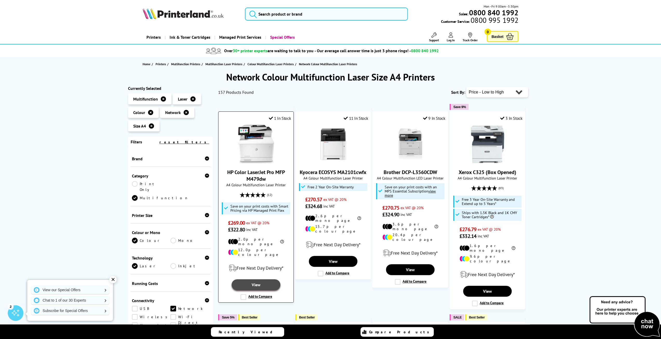
click at [258, 279] on link "View" at bounding box center [256, 284] width 48 height 11
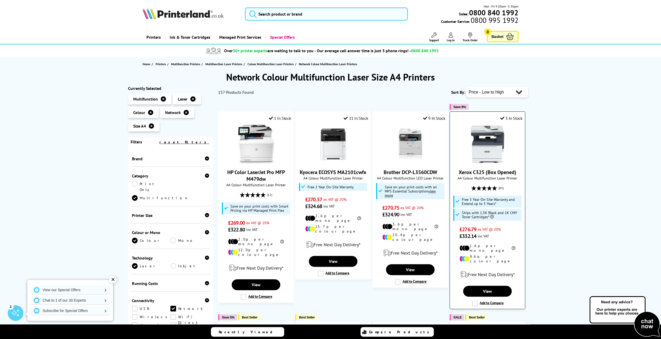
click at [486, 154] on img at bounding box center [487, 144] width 39 height 39
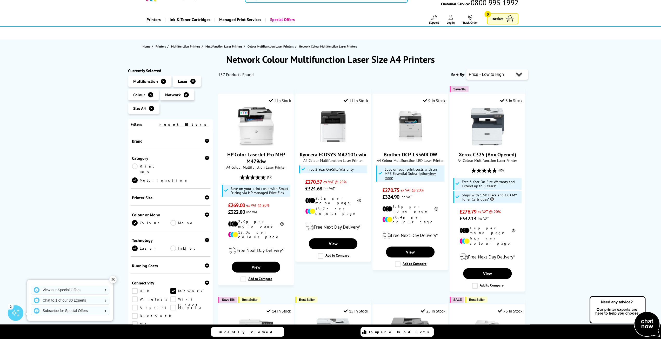
scroll to position [26, 0]
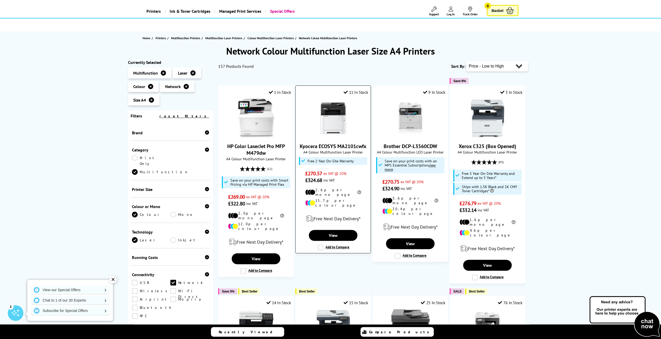
click at [335, 121] on img at bounding box center [333, 118] width 39 height 39
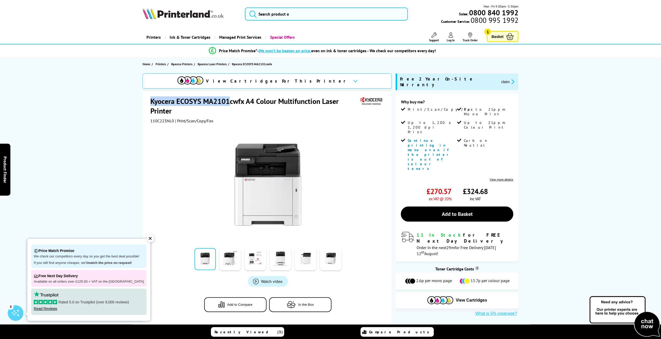
drag, startPoint x: 150, startPoint y: 101, endPoint x: 228, endPoint y: 100, distance: 78.4
click at [228, 100] on h1 "Kyocera ECOSYS MA2101cwfx A4 Colour Multifunction Laser Printer" at bounding box center [254, 105] width 209 height 19
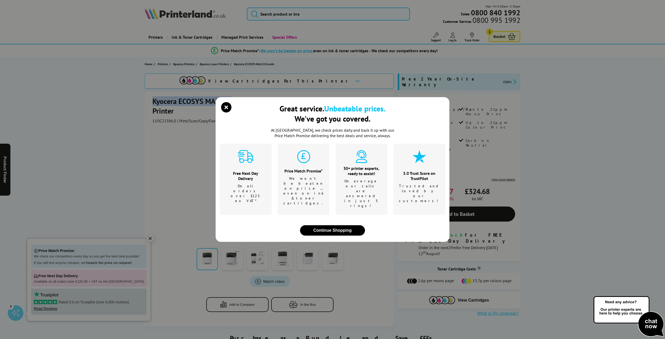
copy h1 "Kyocera ECOSYS MA2101"
click at [225, 112] on icon "close modal" at bounding box center [226, 107] width 10 height 10
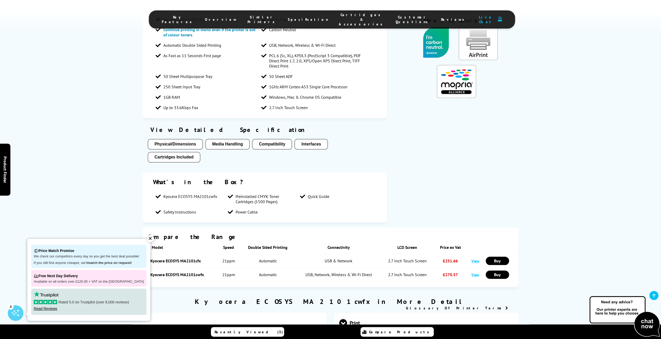
scroll to position [545, 0]
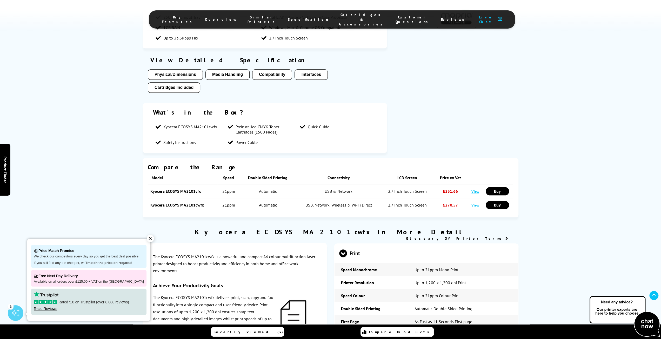
click at [185, 87] on button "Cartridges Included" at bounding box center [174, 87] width 52 height 10
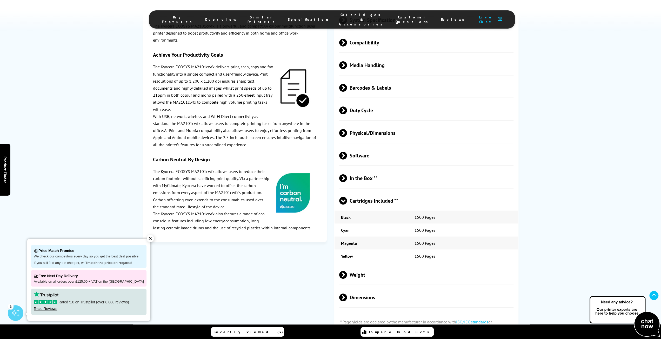
scroll to position [1060, 0]
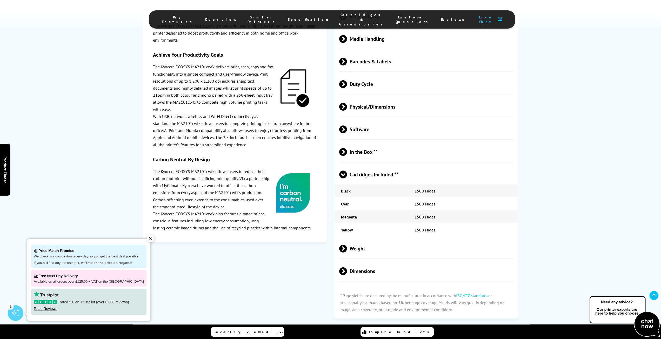
click at [375, 178] on span "Cartridges Included **" at bounding box center [426, 174] width 174 height 19
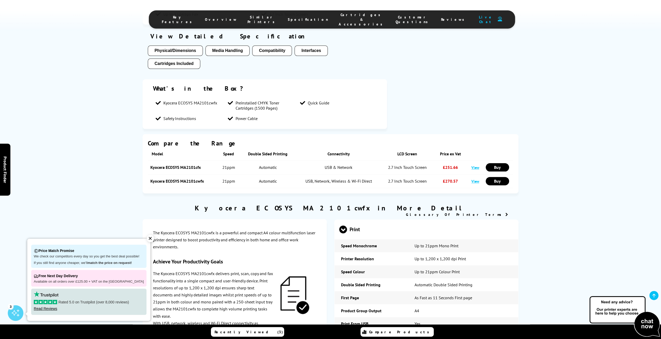
scroll to position [566, 0]
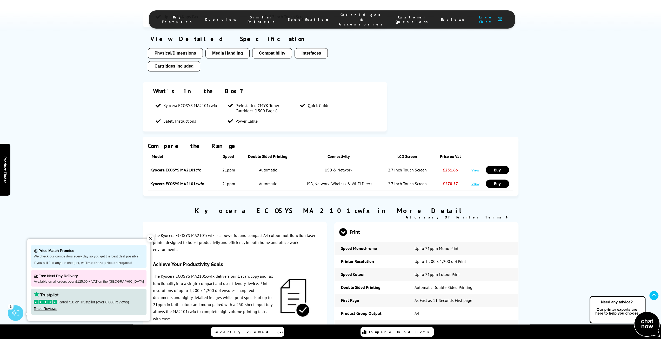
click at [334, 20] on li "Cartridges & Accessories" at bounding box center [361, 19] width 57 height 14
click at [339, 18] on span "Cartridges & Accessories" at bounding box center [362, 19] width 46 height 14
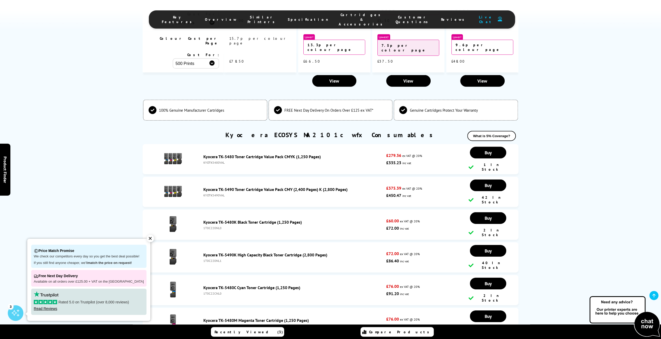
scroll to position [1541, 0]
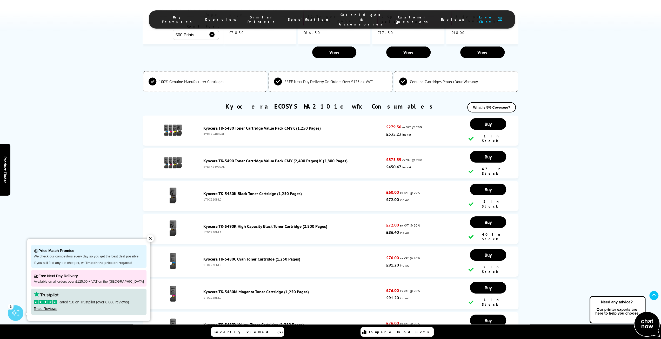
drag, startPoint x: 202, startPoint y: 92, endPoint x: 288, endPoint y: 91, distance: 85.2
click at [288, 125] on div "Kyocera TK-5480 Toner Cartridge Value Pack CMYK (1,250 Pages) KYOTK5480VAL" at bounding box center [293, 130] width 185 height 10
click at [211, 158] on link "Kyocera TK-5490 Toner Cartridge Value Pack CMY (2,400 Pages) K (2,800 Pages)" at bounding box center [275, 160] width 144 height 5
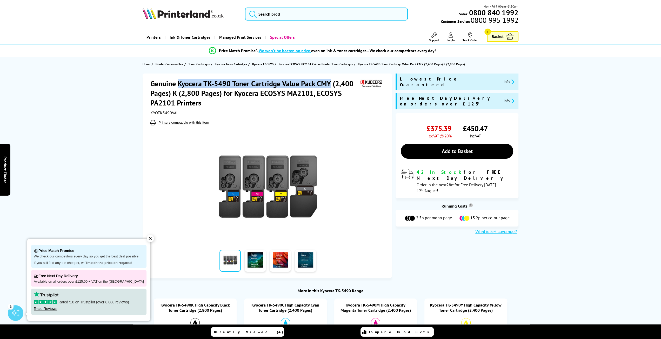
drag, startPoint x: 178, startPoint y: 83, endPoint x: 330, endPoint y: 83, distance: 152.4
click at [330, 83] on h1 "Genuine Kyocera TK-5490 Toner Cartridge Value Pack CMY (2,400 Pages) K (2,800 P…" at bounding box center [254, 93] width 209 height 29
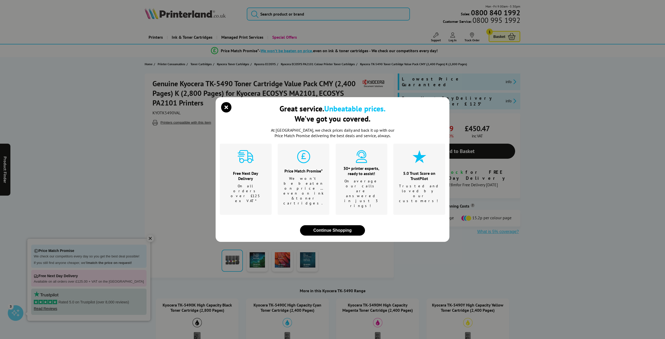
click at [305, 84] on div "Great service. Unbeatable prices. We've got you covered. At Printerland, we che…" at bounding box center [332, 169] width 665 height 339
click at [227, 112] on icon "close modal" at bounding box center [226, 107] width 10 height 10
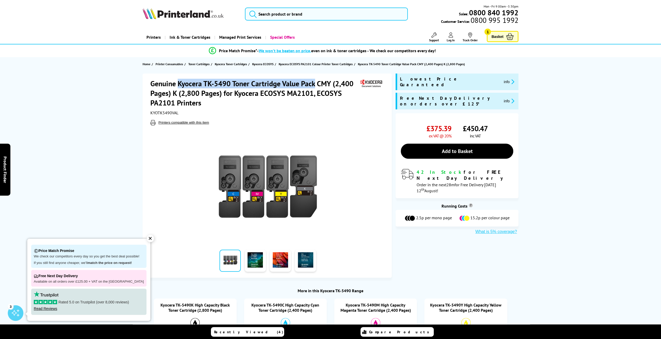
drag, startPoint x: 178, startPoint y: 84, endPoint x: 314, endPoint y: 84, distance: 136.0
click at [314, 84] on h1 "Genuine Kyocera TK-5490 Toner Cartridge Value Pack CMY (2,400 Pages) K (2,800 P…" at bounding box center [254, 93] width 209 height 29
copy h1 "Kyocera TK-5490 Toner Cartridge Value Pack"
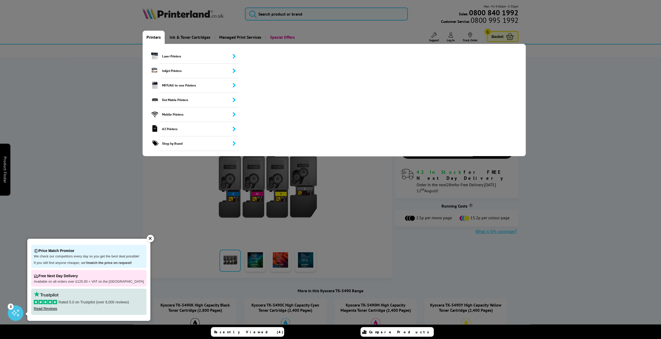
copy h1 "Kyocera TK-5490 Toner Cartridge Value Pack"
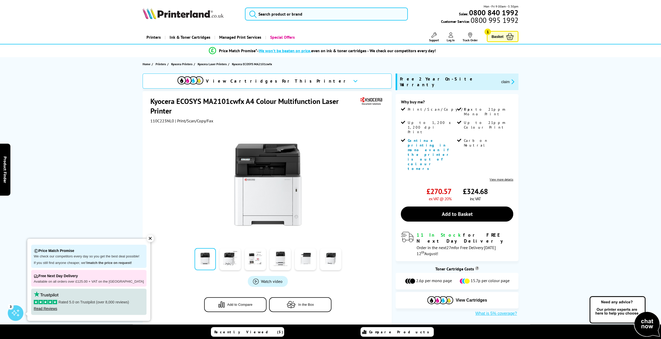
click at [91, 19] on header "Mon - Fri 9:00am - 5:30pm Sales: 0800 840 1992 Customer Service: 0800 995 1992" at bounding box center [330, 22] width 661 height 44
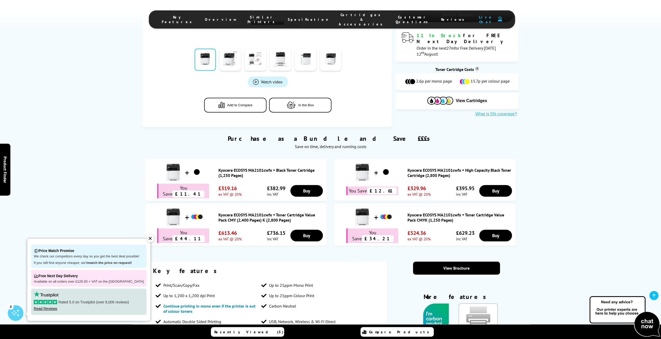
scroll to position [208, 0]
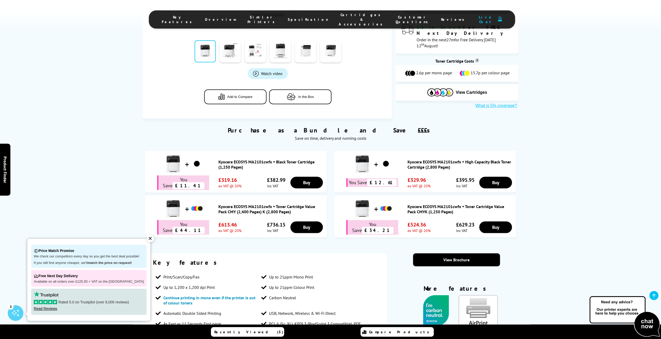
click at [346, 18] on span "Cartridges & Accessories" at bounding box center [362, 19] width 46 height 14
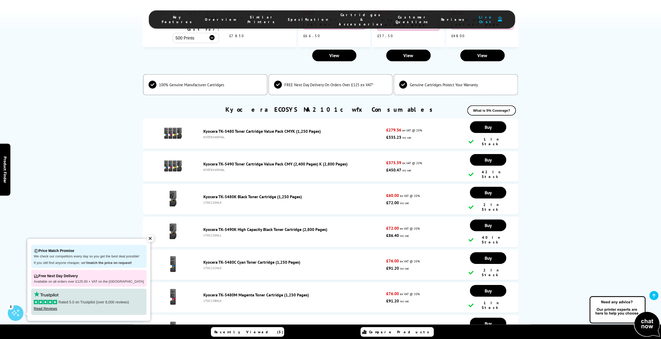
scroll to position [1541, 0]
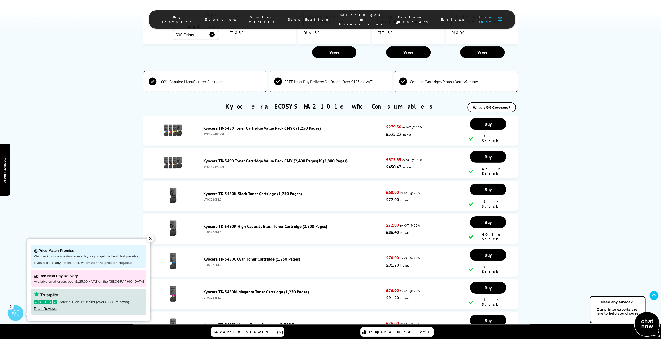
drag, startPoint x: 202, startPoint y: 91, endPoint x: 282, endPoint y: 90, distance: 79.4
click at [282, 125] on div "Kyocera TK-5480 Toner Cartridge Value Pack CMYK (1,250 Pages) KYOTK5480VAL" at bounding box center [293, 130] width 185 height 10
copy link "Kyocera TK-5480 Toner Cartridge Value Pack"
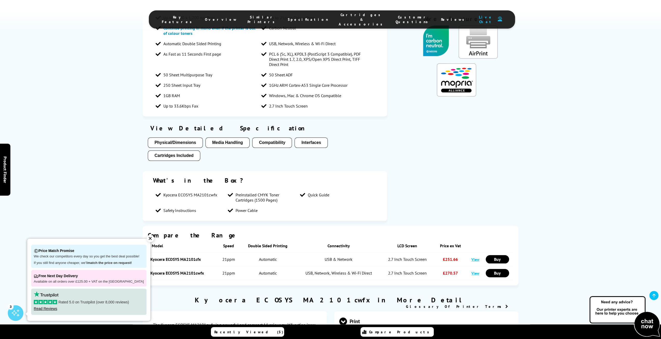
click at [194, 16] on span "Key Features" at bounding box center [178, 19] width 33 height 9
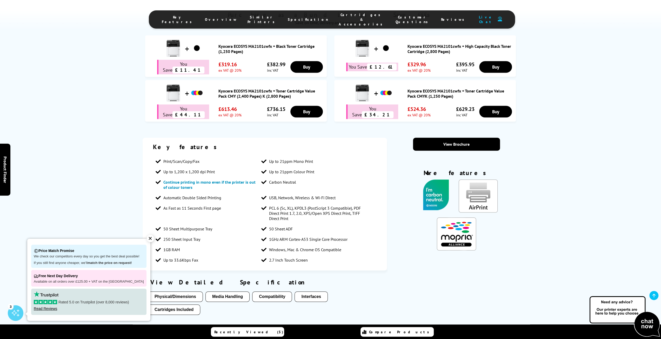
scroll to position [318, 0]
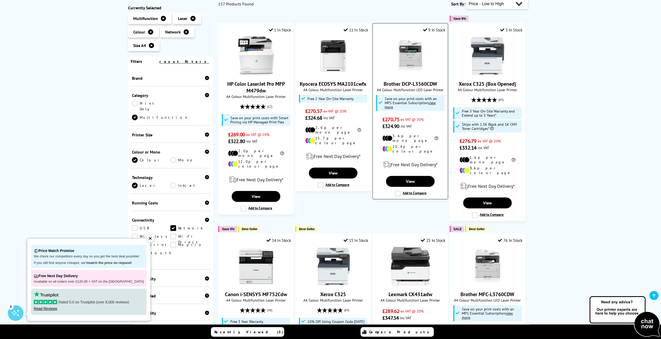
scroll to position [78, 0]
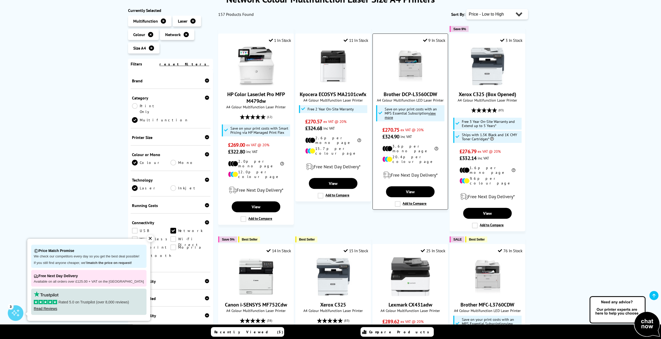
click at [413, 69] on img at bounding box center [410, 66] width 39 height 39
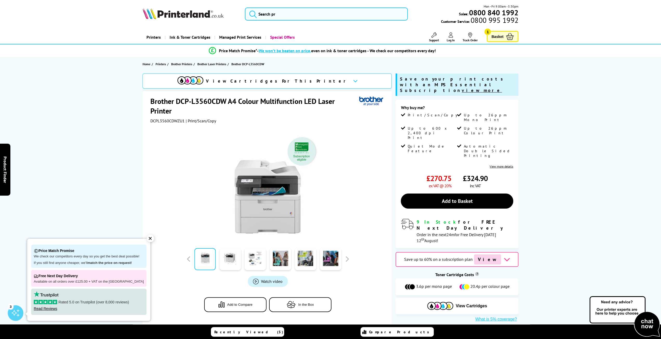
click at [276, 83] on span "View Cartridges For This Printer" at bounding box center [277, 81] width 143 height 6
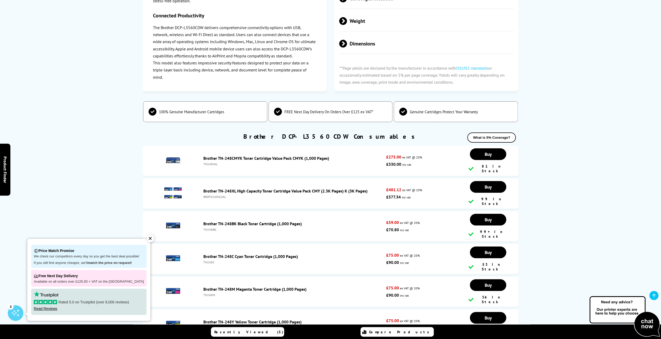
scroll to position [1745, 0]
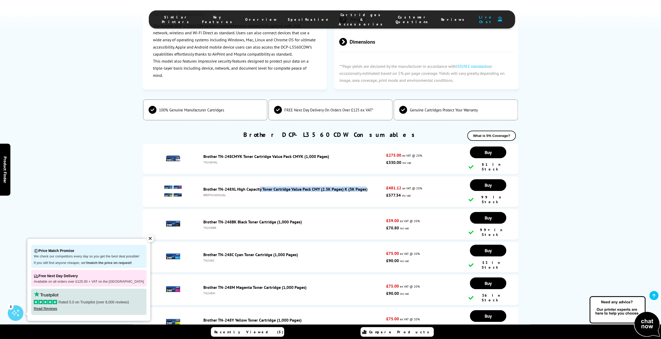
drag, startPoint x: 203, startPoint y: 145, endPoint x: 309, endPoint y: 141, distance: 105.7
click at [309, 186] on div "Brother TN-248XL High Capacity Toner Cartridge Value Pack CMY (2.3K Pages) K (3…" at bounding box center [293, 191] width 185 height 10
copy link "Brother TN-248XL High Capacity Toner Cartridge Value Pack"
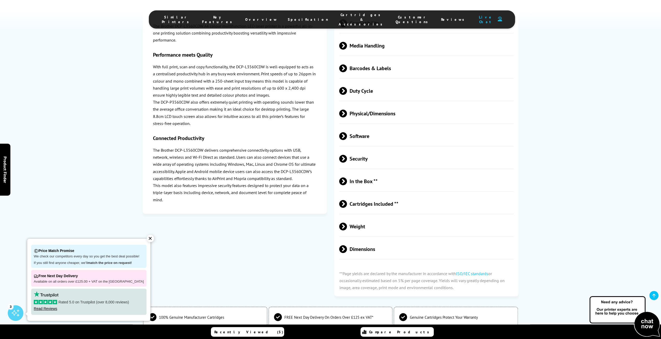
scroll to position [1538, 0]
click at [235, 17] on span "Key Features" at bounding box center [218, 19] width 33 height 9
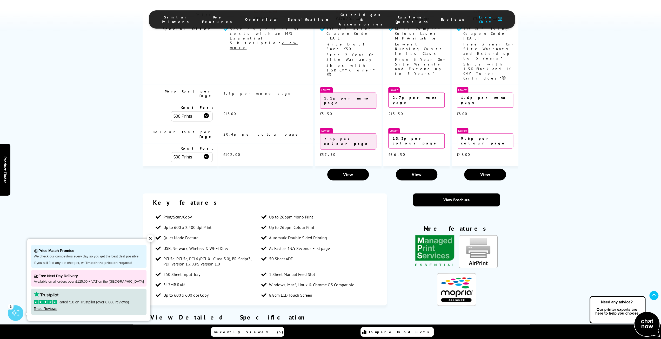
scroll to position [755, 0]
